Goal: Go to known website

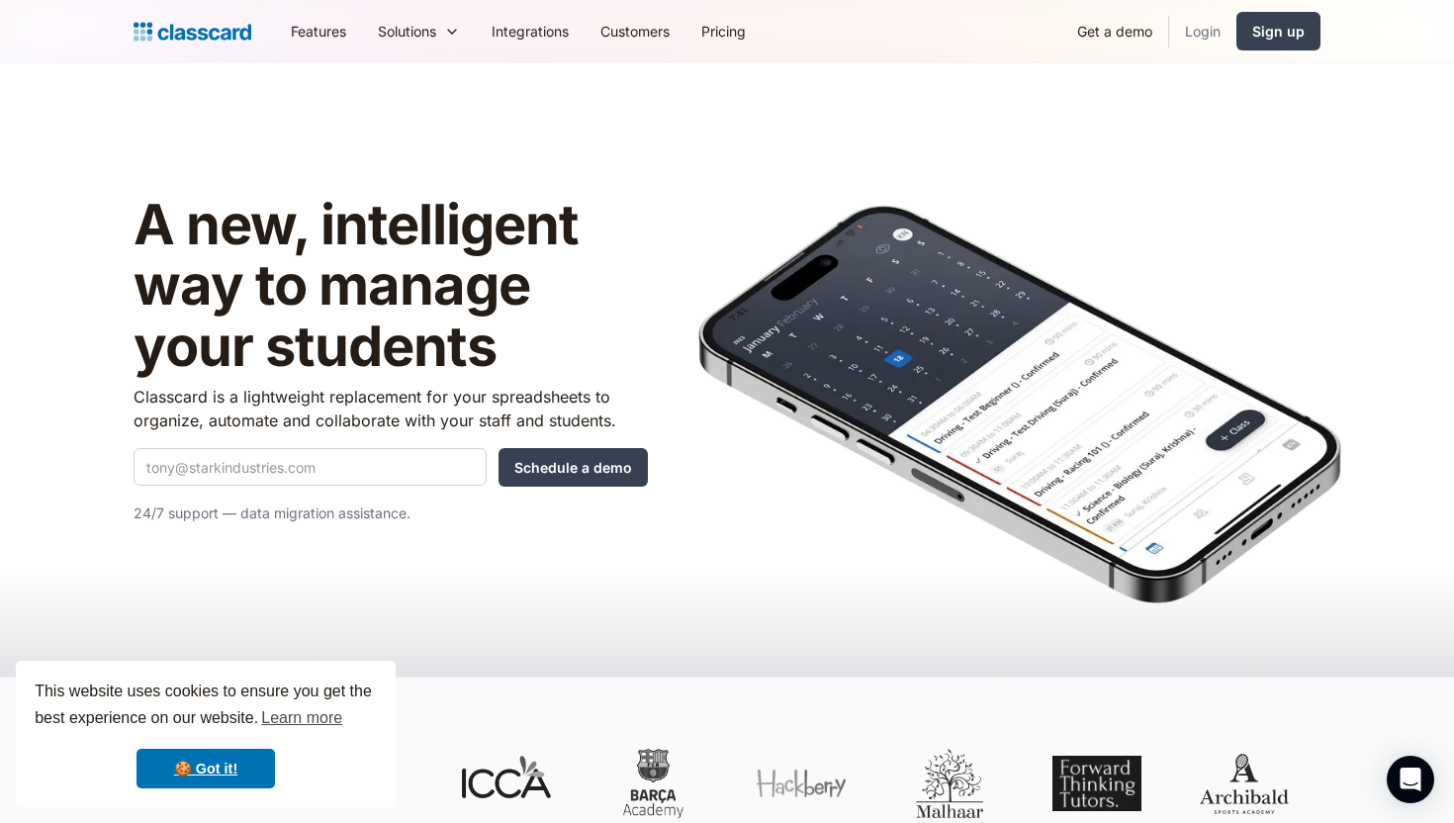
click at [1196, 19] on link "Login" at bounding box center [1202, 31] width 67 height 45
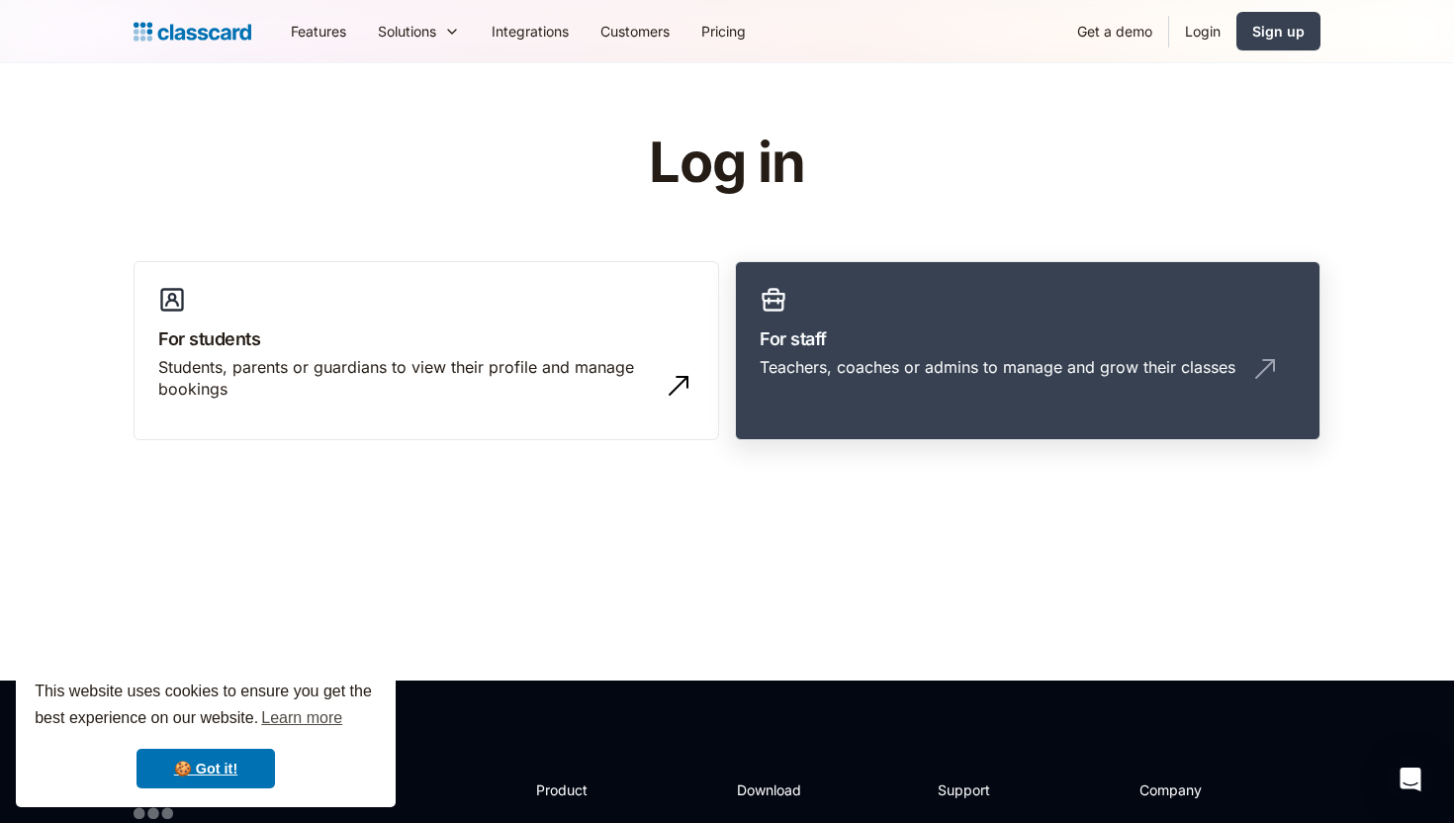
click at [919, 335] on h3 "For staff" at bounding box center [1028, 338] width 536 height 27
